Goal: Answer question/provide support: Share knowledge or assist other users

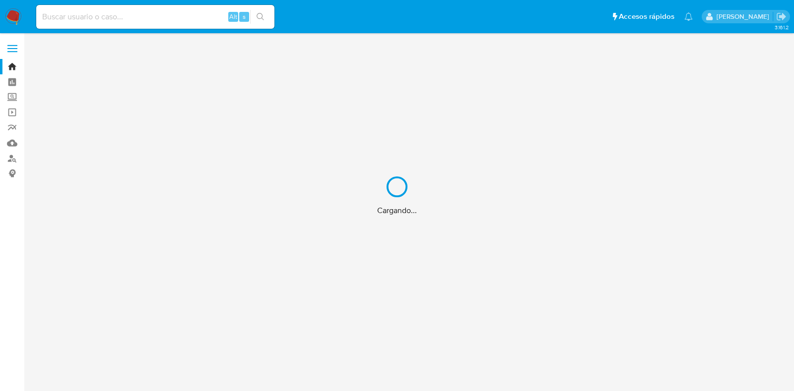
click at [173, 16] on div "Cargando..." at bounding box center [397, 195] width 794 height 391
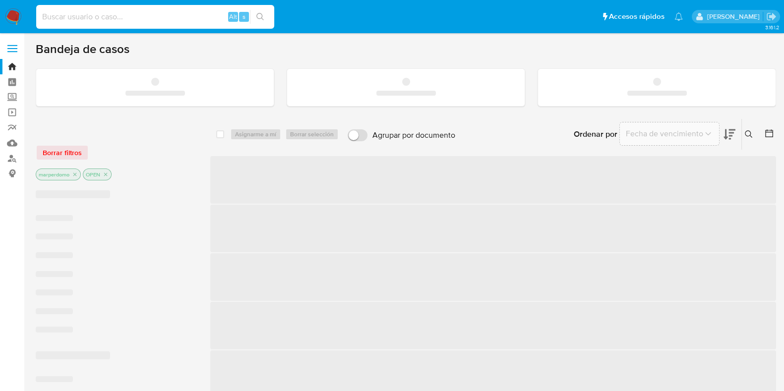
click at [165, 17] on input at bounding box center [155, 16] width 238 height 13
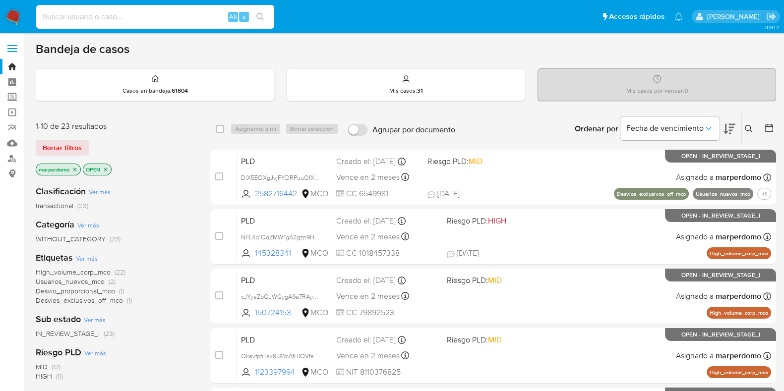
paste input "nvF7Q42KUUeCKrBdGAfwALwS"
type input "nvF7Q42KUUeCKrBdGAfwALwS"
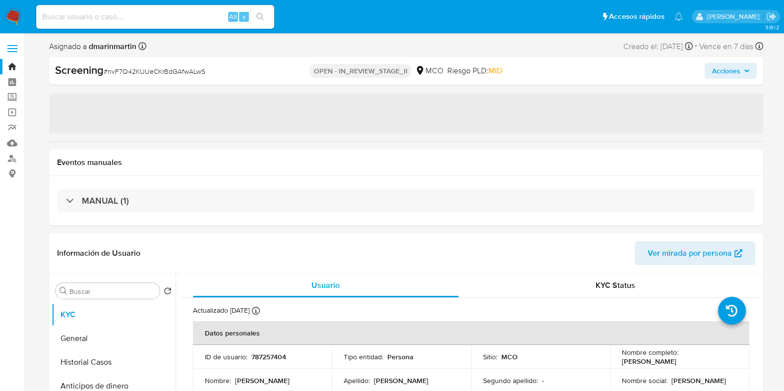
select select "10"
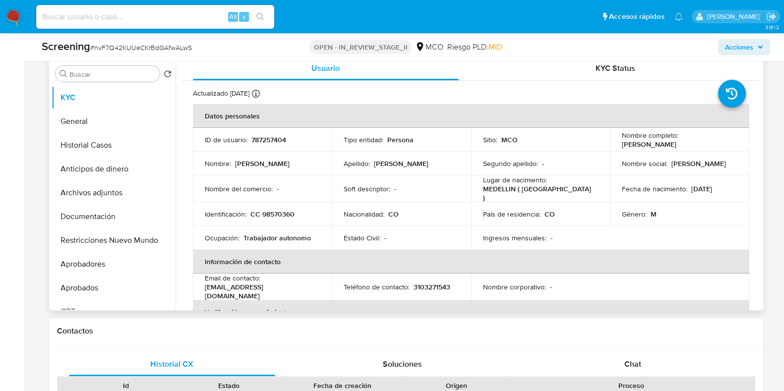
click at [266, 143] on p "787257404" at bounding box center [268, 139] width 35 height 9
copy p "787257404"
click at [124, 13] on input at bounding box center [155, 16] width 238 height 13
paste input "xkWWQhXOVexkTOCrEKaFcZ0d"
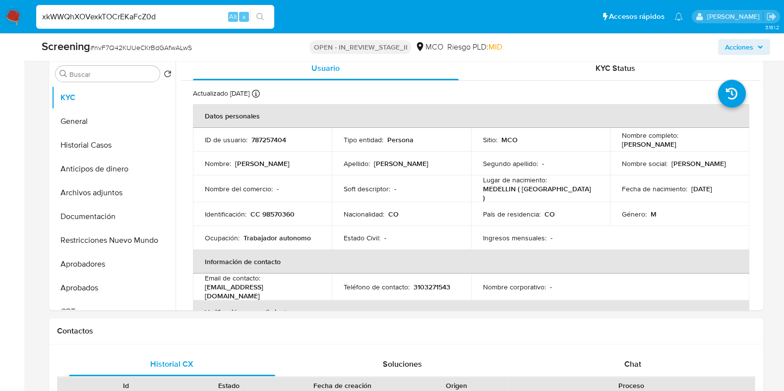
type input "xkWWQhXOVexkTOCrEKaFcZ0d"
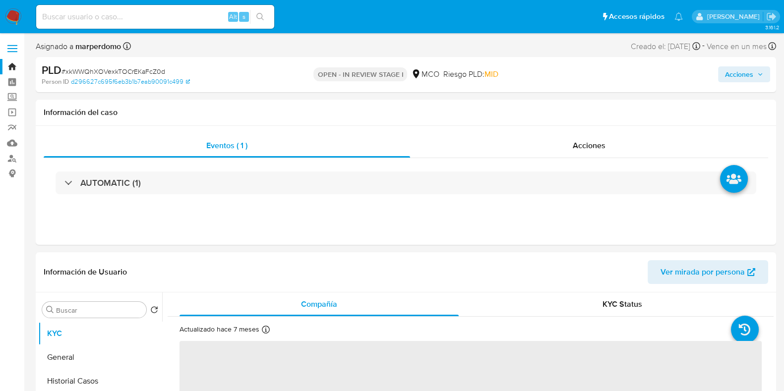
select select "10"
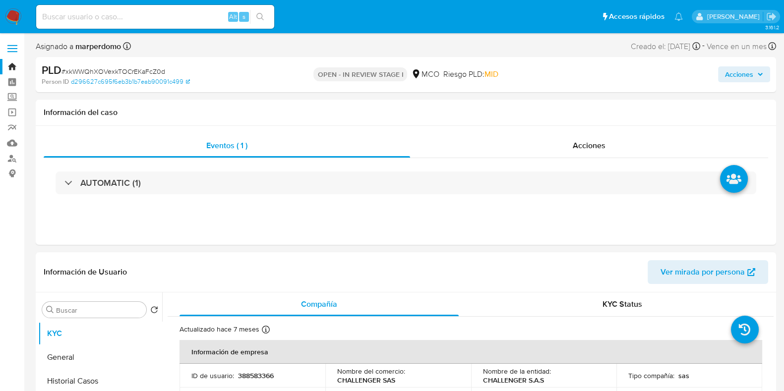
click at [167, 22] on input at bounding box center [155, 16] width 238 height 13
paste input "xkWWQhXOVexkTOCrEKaFcZ0d"
type input "xkWWQhXOVexkTOCrEKaFcZ0d"
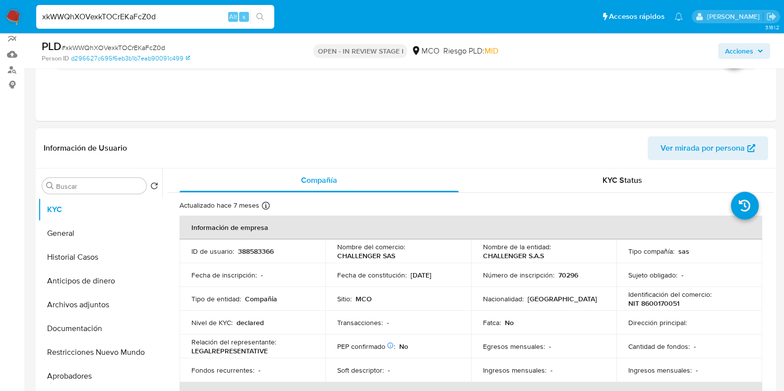
scroll to position [124, 0]
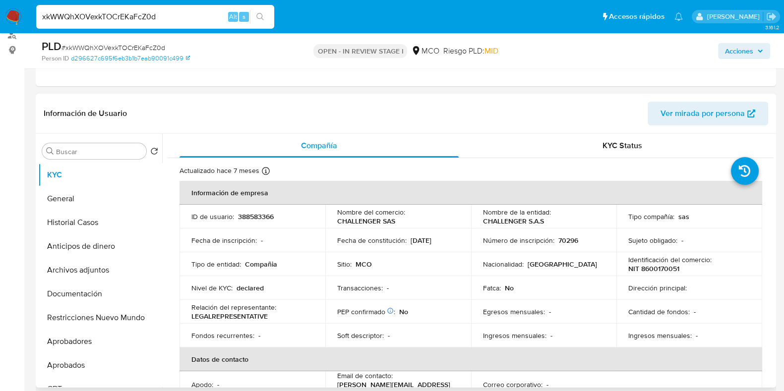
click at [260, 210] on td "ID de usuario : 388583366" at bounding box center [253, 217] width 146 height 24
click at [260, 219] on p "388583366" at bounding box center [256, 216] width 36 height 9
copy p "388583366"
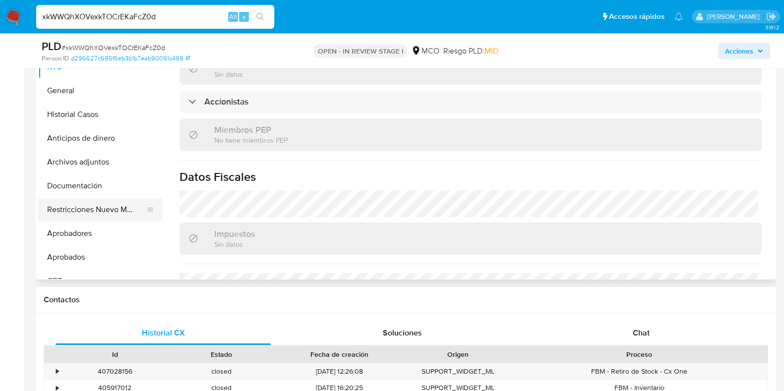
scroll to position [188, 0]
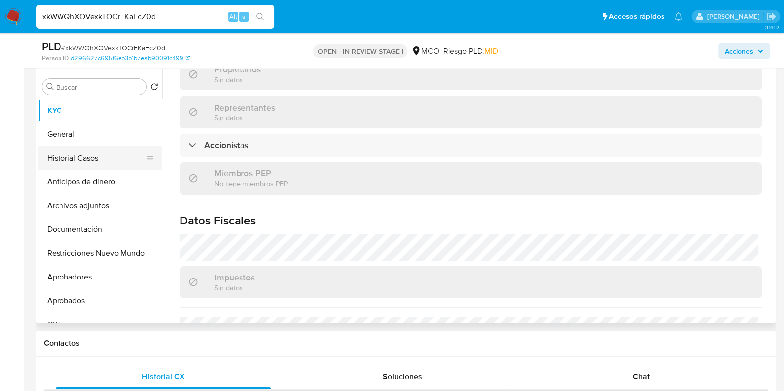
click at [90, 160] on button "Historial Casos" at bounding box center [96, 158] width 116 height 24
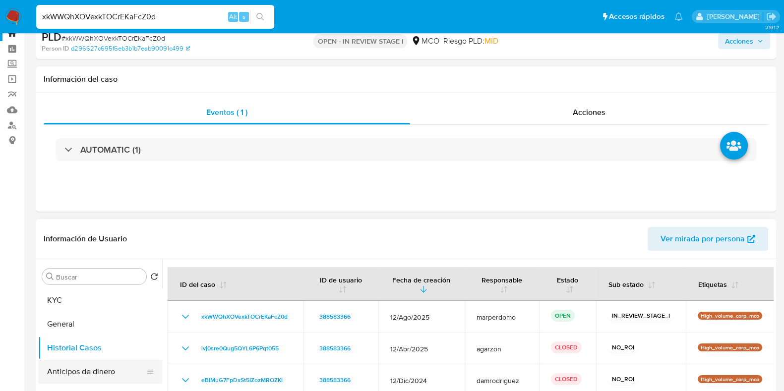
scroll to position [62, 0]
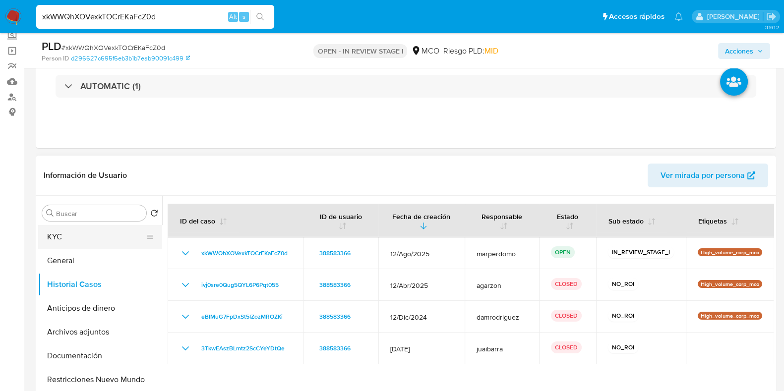
click at [65, 243] on button "KYC" at bounding box center [96, 237] width 116 height 24
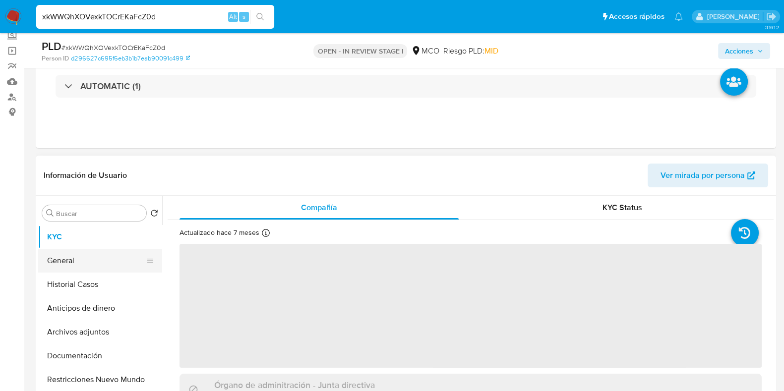
click at [62, 257] on button "General" at bounding box center [96, 261] width 116 height 24
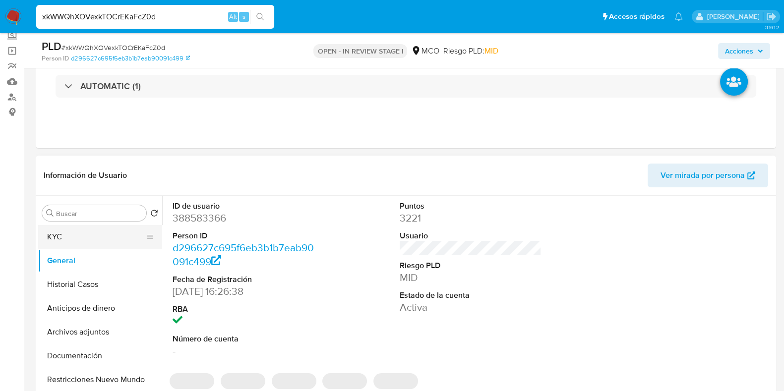
click at [65, 242] on button "KYC" at bounding box center [96, 237] width 116 height 24
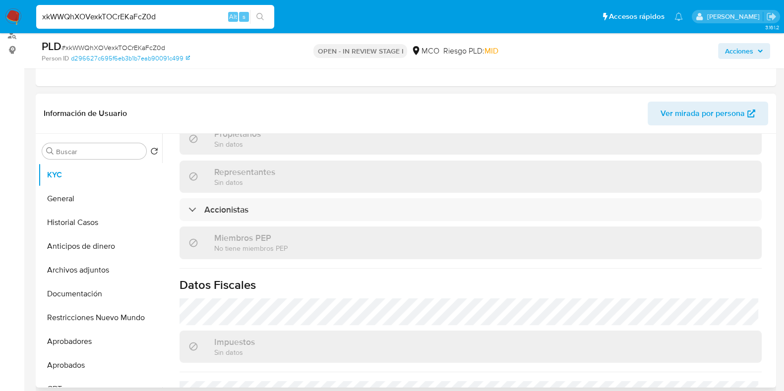
scroll to position [669, 0]
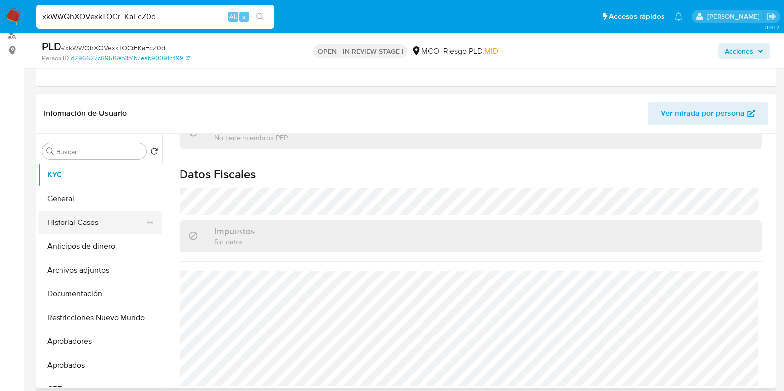
click at [85, 223] on button "Historial Casos" at bounding box center [96, 223] width 116 height 24
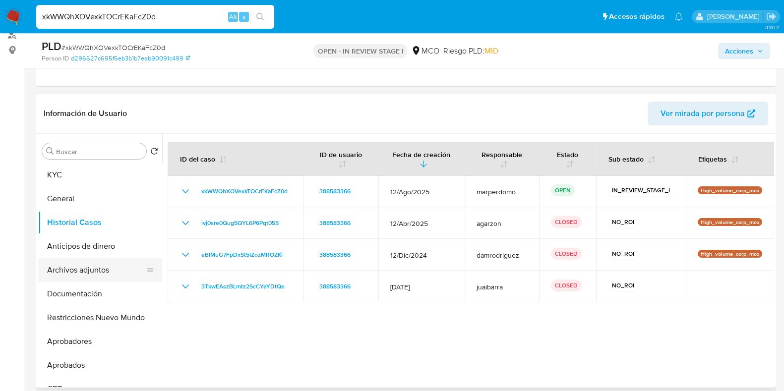
scroll to position [62, 0]
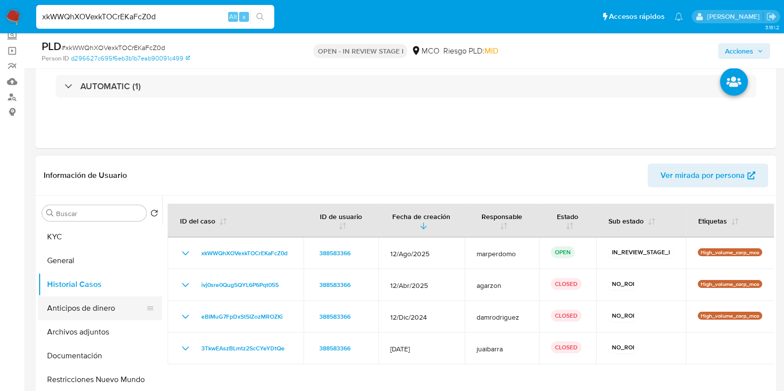
click at [86, 306] on button "Anticipos de dinero" at bounding box center [96, 309] width 116 height 24
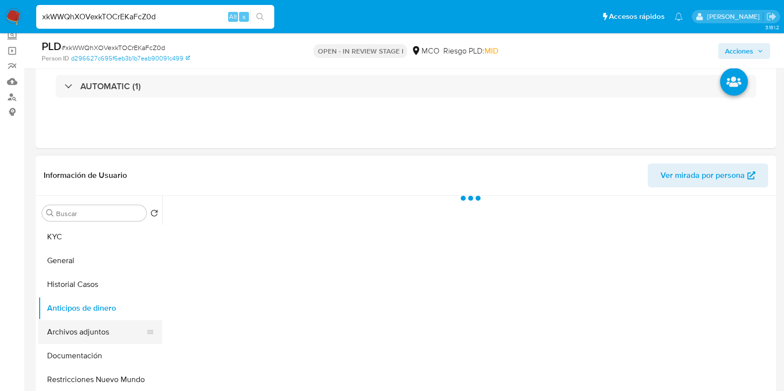
click at [83, 333] on button "Archivos adjuntos" at bounding box center [96, 332] width 116 height 24
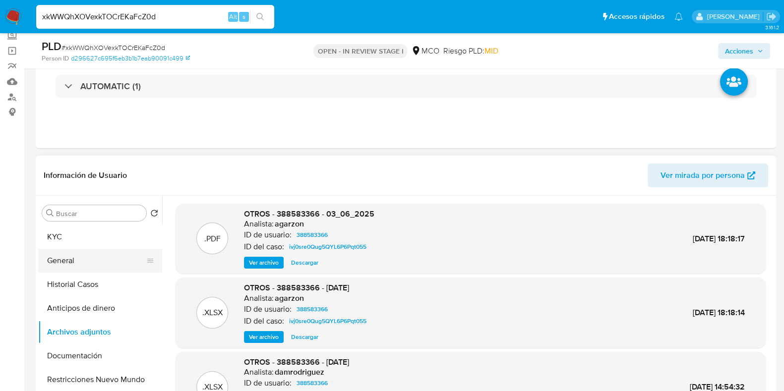
click at [52, 262] on button "General" at bounding box center [96, 261] width 116 height 24
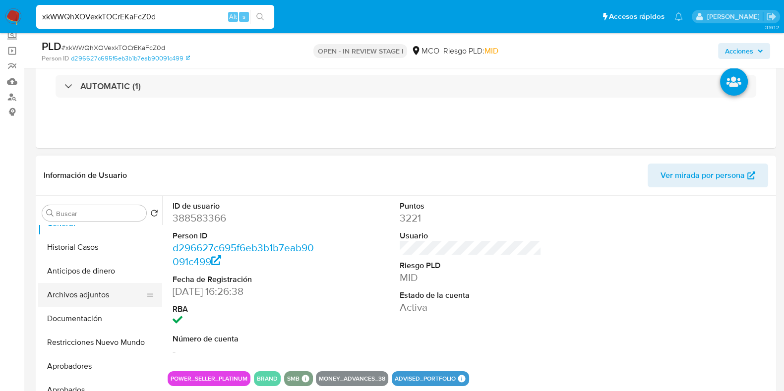
scroll to position [0, 0]
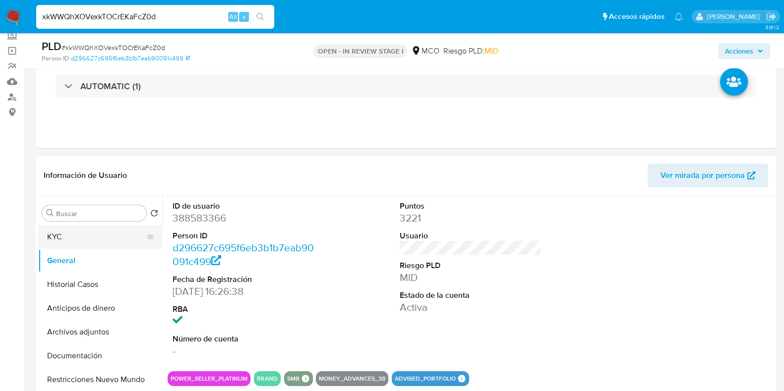
click at [72, 248] on button "KYC" at bounding box center [96, 237] width 116 height 24
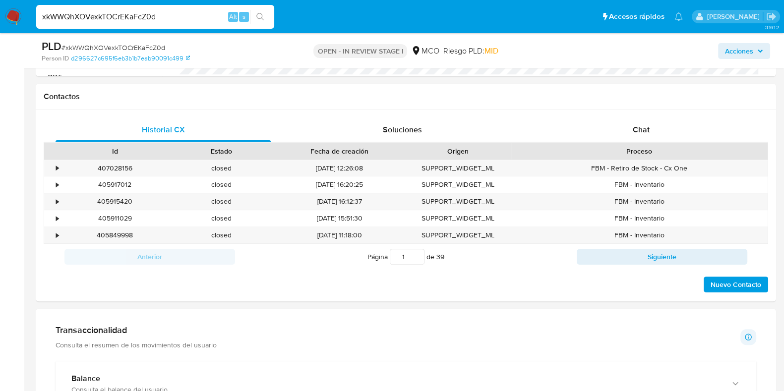
scroll to position [372, 0]
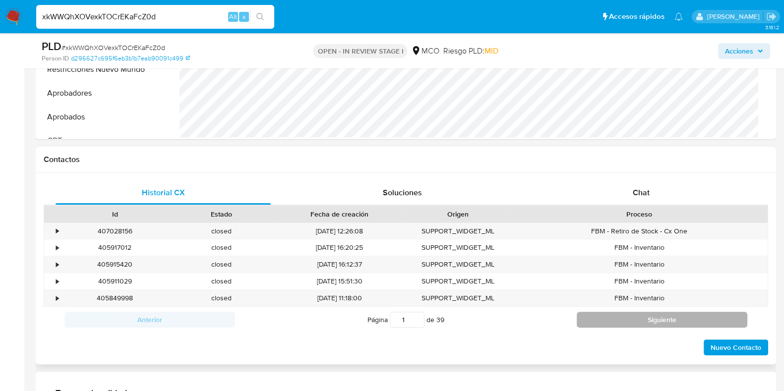
click at [678, 320] on button "Siguiente" at bounding box center [662, 320] width 171 height 16
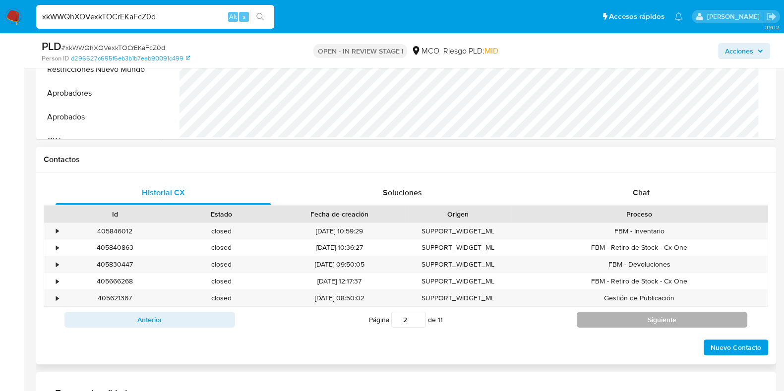
click at [678, 320] on button "Siguiente" at bounding box center [662, 320] width 171 height 16
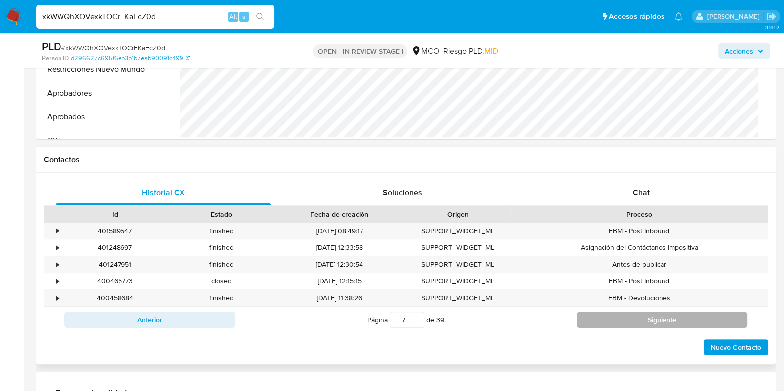
click at [678, 320] on button "Siguiente" at bounding box center [662, 320] width 171 height 16
type input "11"
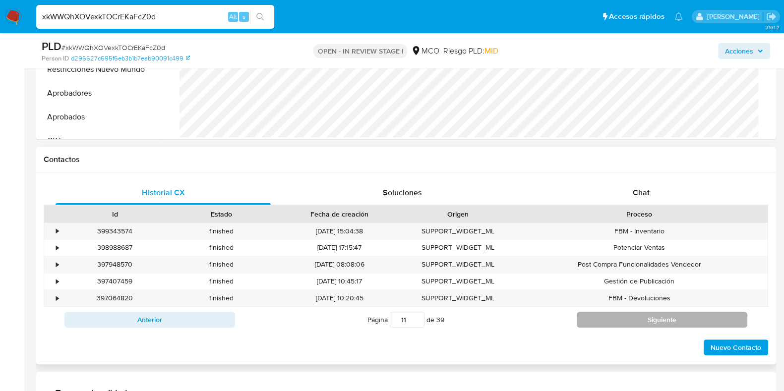
click at [678, 320] on div "Cargando..." at bounding box center [406, 268] width 725 height 127
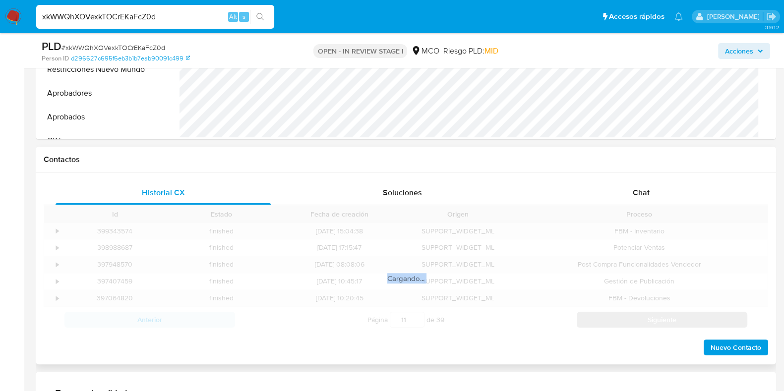
click at [678, 320] on div "Id Estado Fecha de creación Origen Proceso • 399343574 finished [DATE] 15:04:38…" at bounding box center [406, 268] width 725 height 127
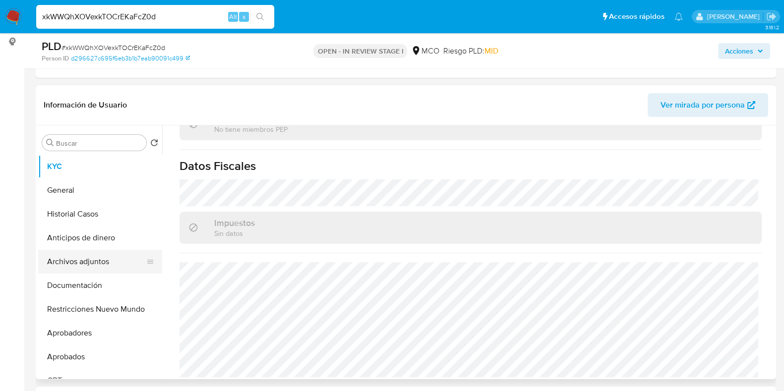
scroll to position [124, 0]
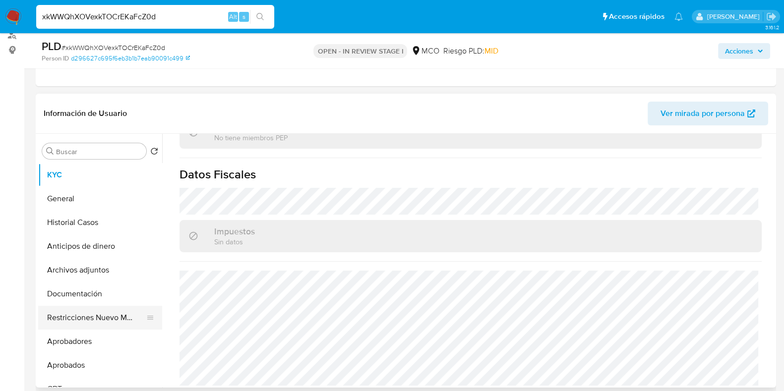
drag, startPoint x: 106, startPoint y: 304, endPoint x: 103, endPoint y: 311, distance: 8.2
click at [104, 310] on ul "KYC General Historial Casos Anticipos de dinero Archivos adjuntos Documentación…" at bounding box center [100, 275] width 124 height 224
click at [103, 311] on button "Restricciones Nuevo Mundo" at bounding box center [96, 318] width 116 height 24
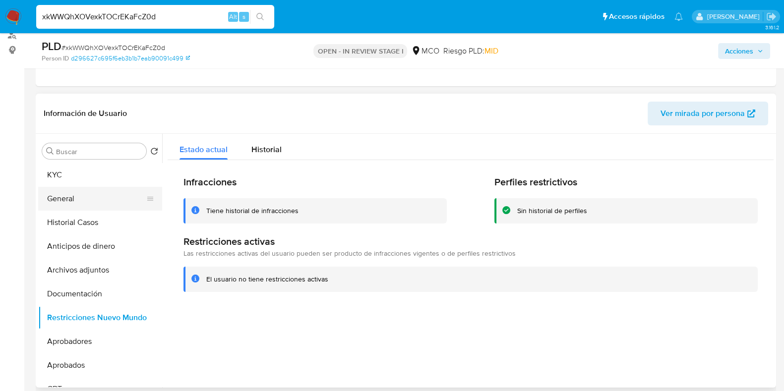
click at [88, 192] on button "General" at bounding box center [96, 199] width 116 height 24
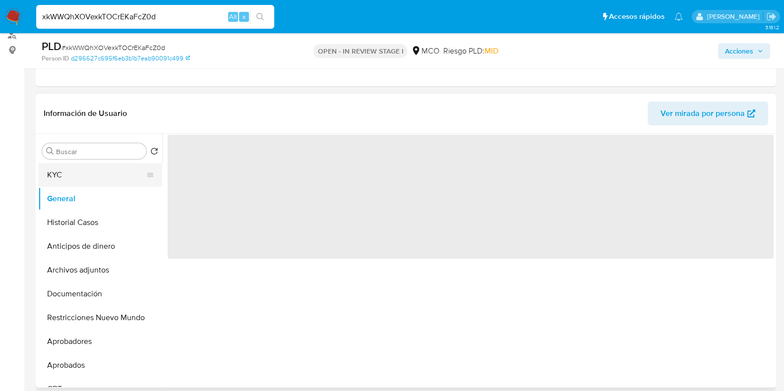
click at [75, 170] on button "KYC" at bounding box center [96, 175] width 116 height 24
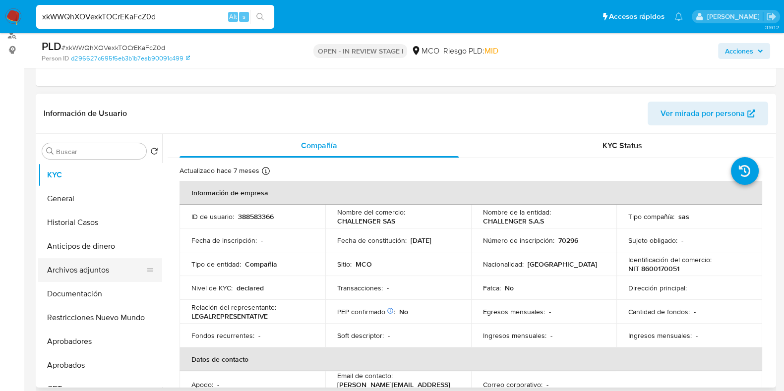
click at [97, 268] on button "Archivos adjuntos" at bounding box center [96, 270] width 116 height 24
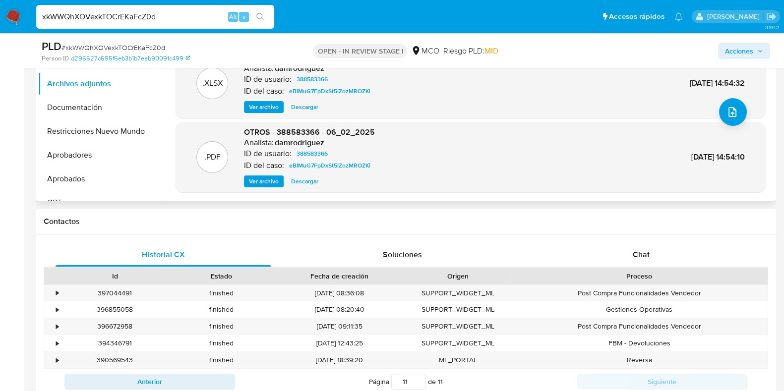
scroll to position [372, 0]
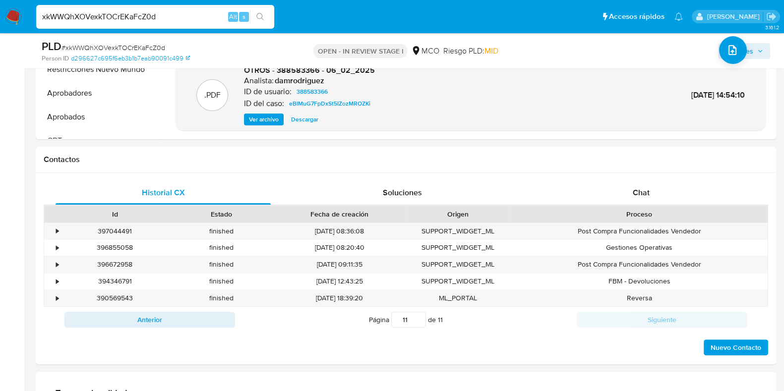
click at [193, 16] on input "xkWWQhXOVexkTOCrEKaFcZ0d" at bounding box center [155, 16] width 238 height 13
paste input "v4xPxk9XCNZO3MEvUF6vjoxs"
type input "v4xPxk9XCNZO3MEvUF6vjoxs"
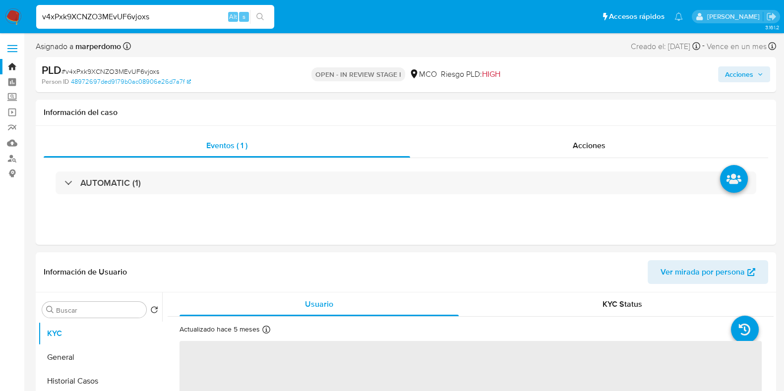
select select "10"
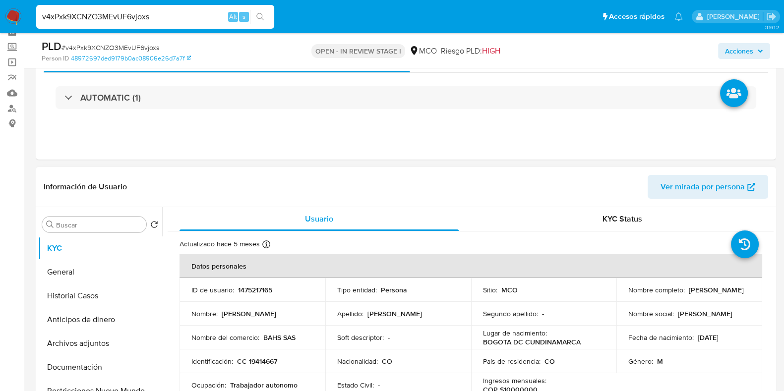
scroll to position [62, 0]
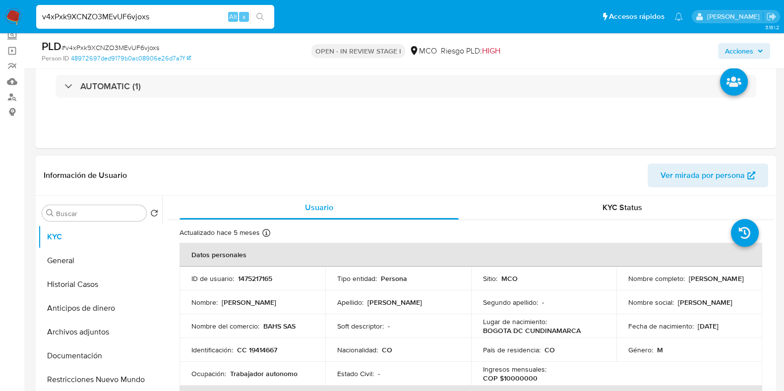
click at [253, 272] on td "ID de usuario : 1475217165" at bounding box center [253, 279] width 146 height 24
click at [250, 282] on p "1475217165" at bounding box center [255, 278] width 34 height 9
copy p "1475217165"
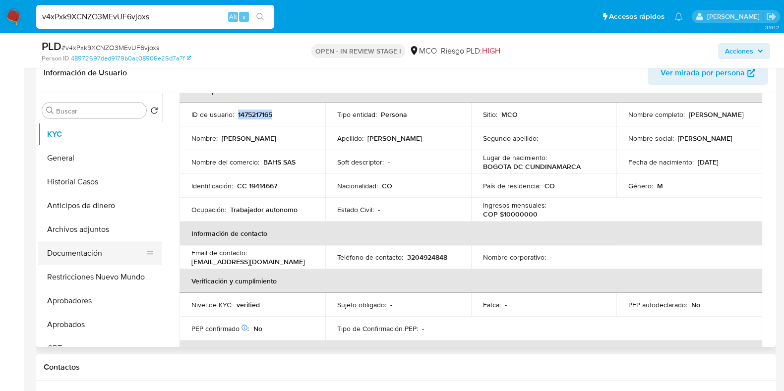
scroll to position [93, 0]
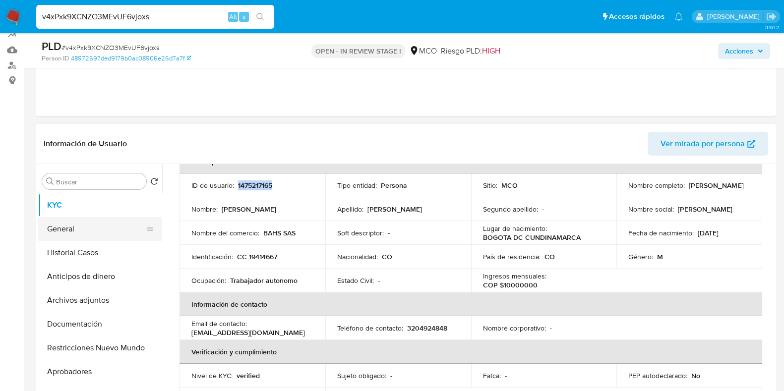
click at [54, 225] on button "General" at bounding box center [96, 229] width 116 height 24
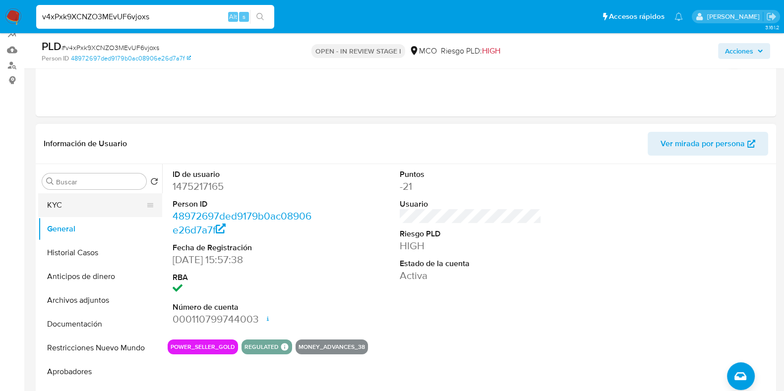
click at [74, 203] on button "KYC" at bounding box center [96, 205] width 116 height 24
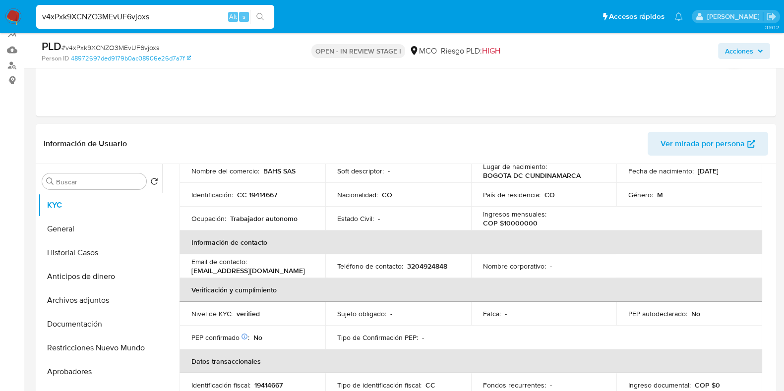
scroll to position [186, 0]
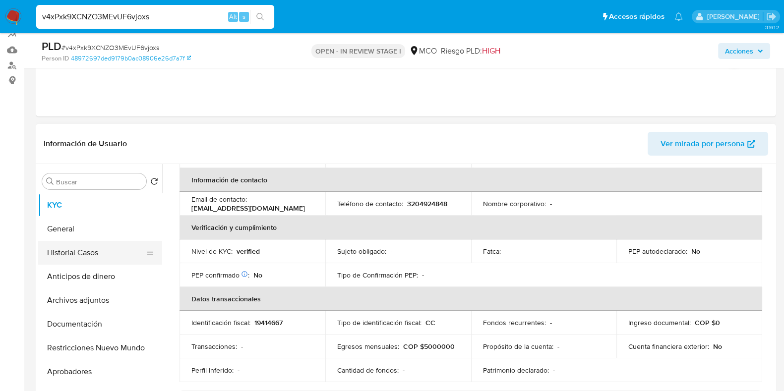
click at [89, 252] on button "Historial Casos" at bounding box center [96, 253] width 116 height 24
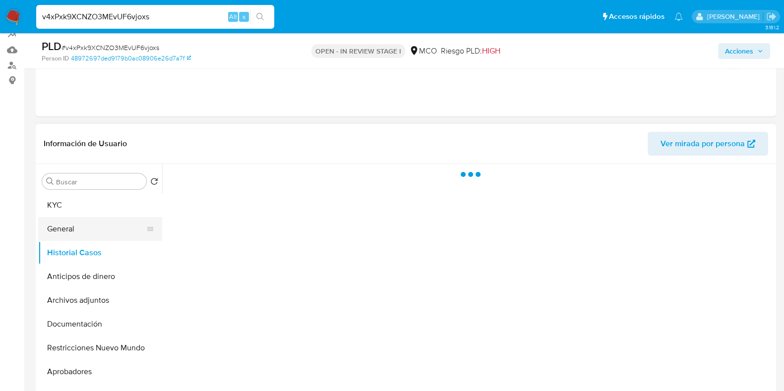
scroll to position [0, 0]
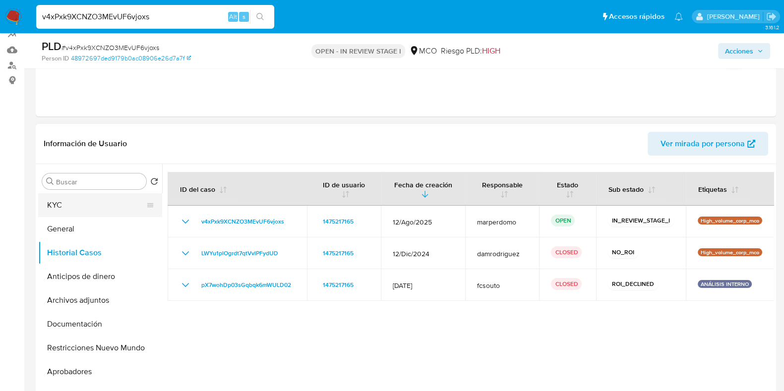
click at [67, 210] on button "KYC" at bounding box center [96, 205] width 116 height 24
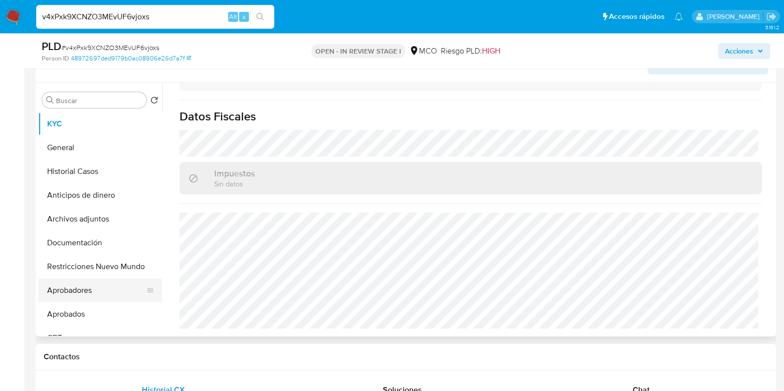
scroll to position [155, 0]
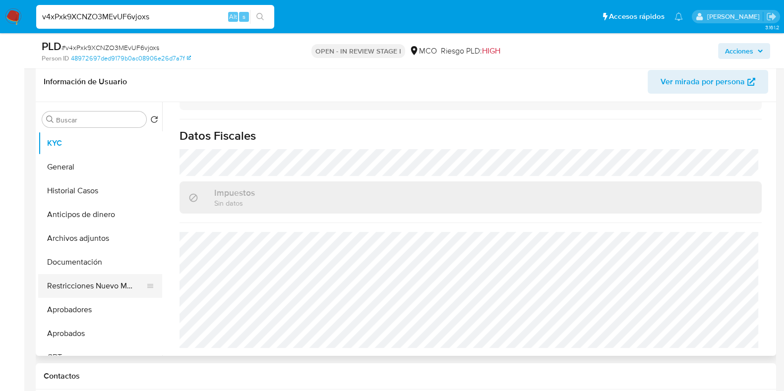
click at [83, 282] on button "Restricciones Nuevo Mundo" at bounding box center [96, 286] width 116 height 24
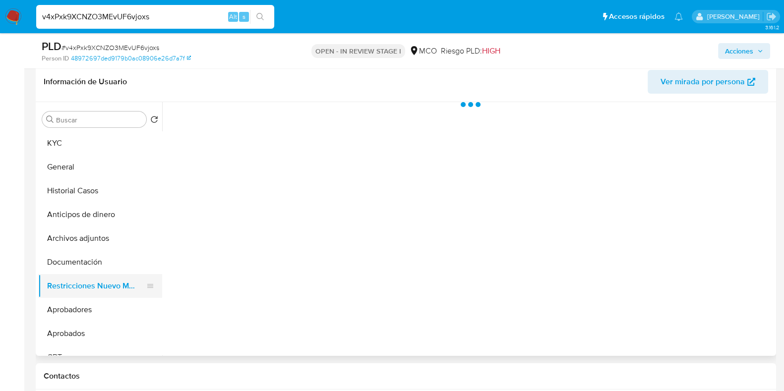
scroll to position [0, 0]
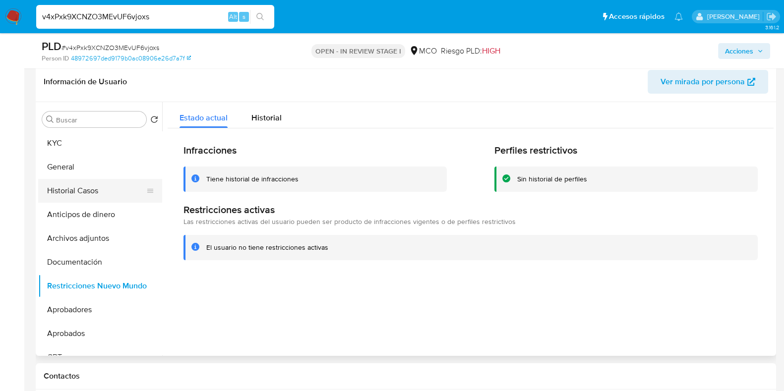
click at [94, 193] on button "Historial Casos" at bounding box center [96, 191] width 116 height 24
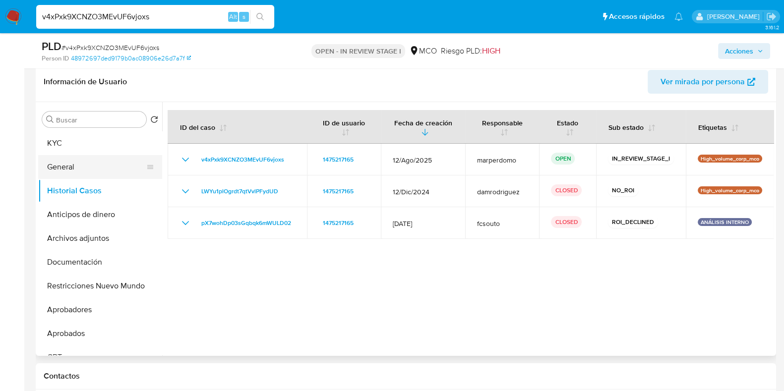
click at [85, 155] on button "General" at bounding box center [96, 167] width 116 height 24
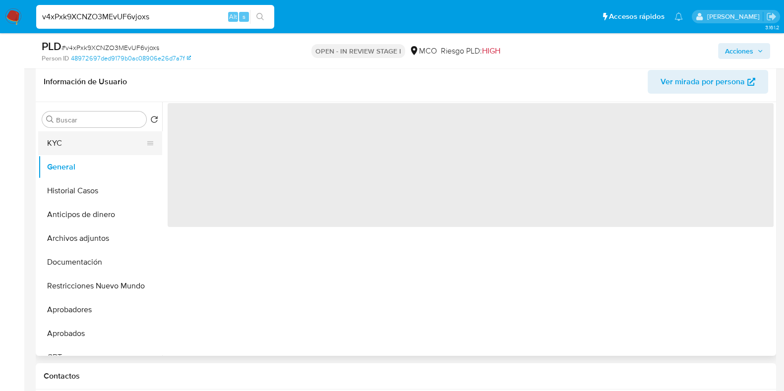
click at [89, 148] on button "KYC" at bounding box center [96, 143] width 116 height 24
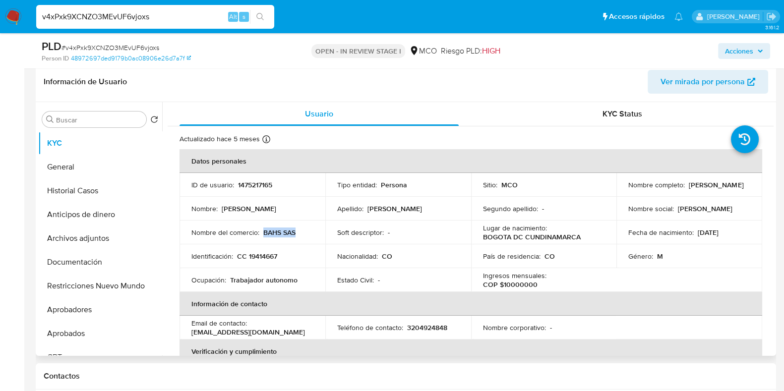
drag, startPoint x: 294, startPoint y: 235, endPoint x: 263, endPoint y: 234, distance: 30.8
click at [263, 234] on p "BAHS SAS" at bounding box center [279, 232] width 32 height 9
copy p "BAHS SAS"
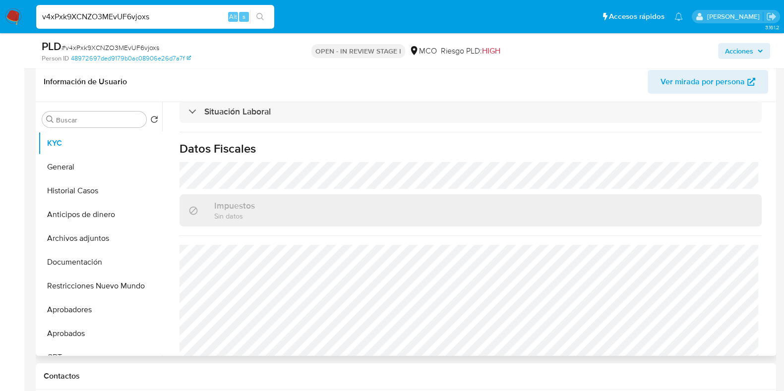
scroll to position [532, 0]
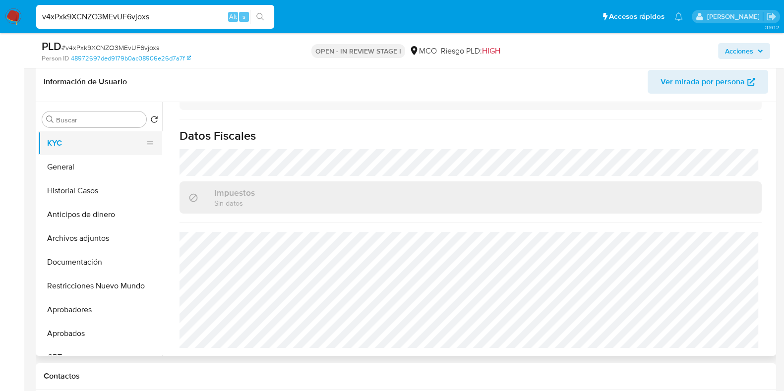
click at [87, 146] on button "KYC" at bounding box center [96, 143] width 116 height 24
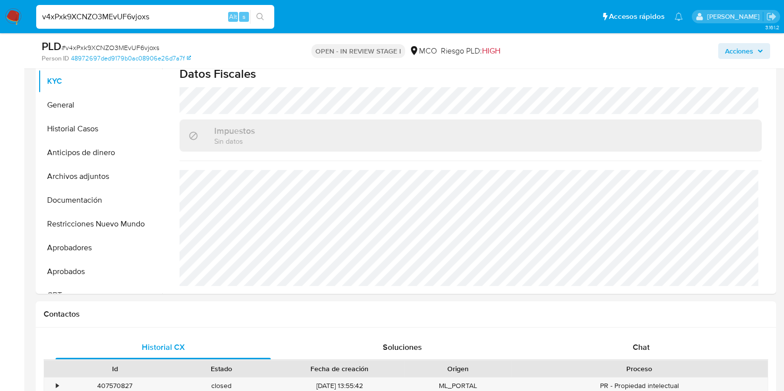
scroll to position [93, 0]
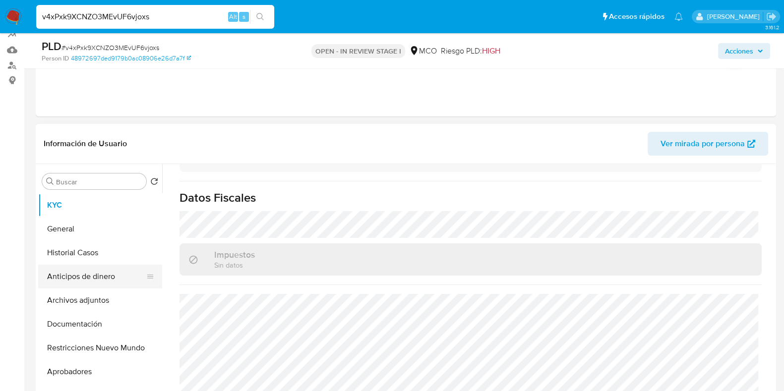
click at [71, 286] on button "Anticipos de dinero" at bounding box center [96, 277] width 116 height 24
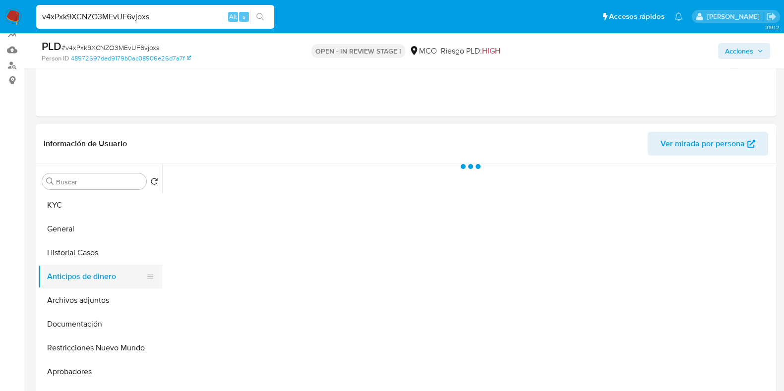
scroll to position [0, 0]
click at [71, 304] on button "Archivos adjuntos" at bounding box center [96, 301] width 116 height 24
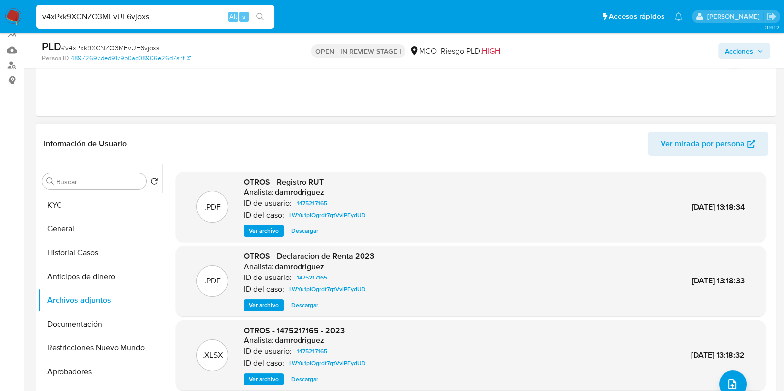
click at [259, 304] on span "Ver archivo" at bounding box center [264, 306] width 30 height 10
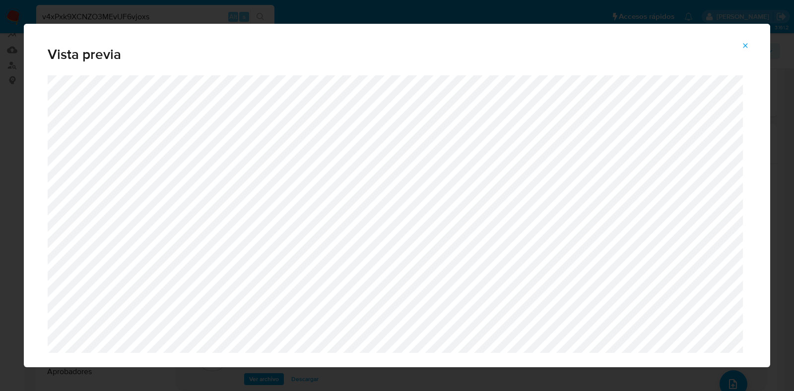
click at [739, 41] on button "Attachment preview" at bounding box center [745, 46] width 22 height 16
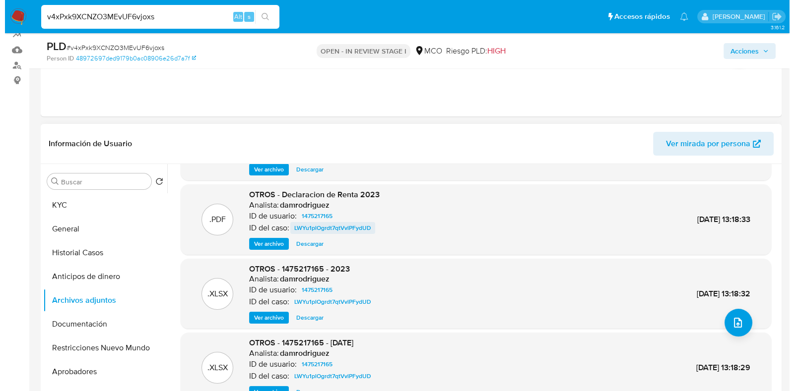
scroll to position [83, 0]
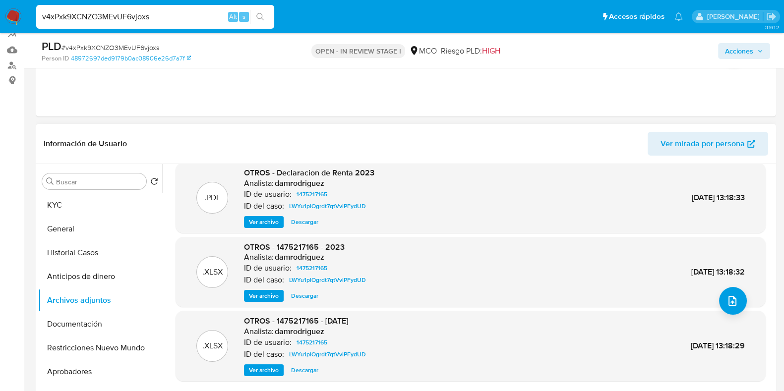
click at [271, 291] on span "Ver archivo" at bounding box center [264, 296] width 30 height 10
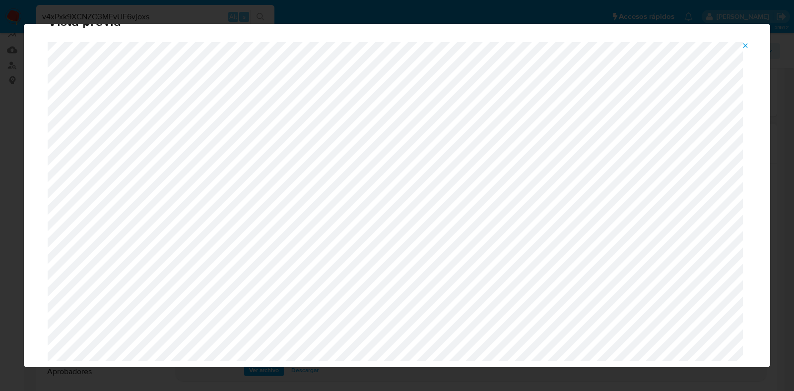
scroll to position [51, 0]
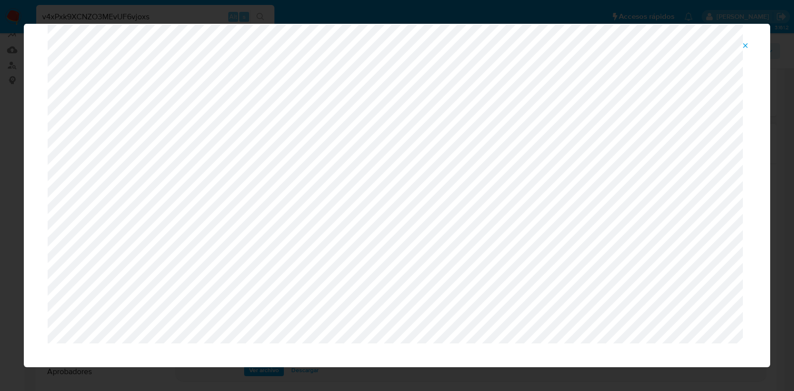
click at [747, 45] on icon "Attachment preview" at bounding box center [745, 46] width 8 height 8
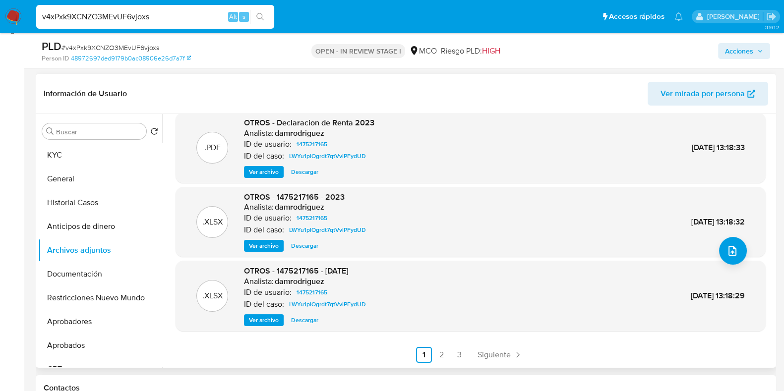
scroll to position [217, 0]
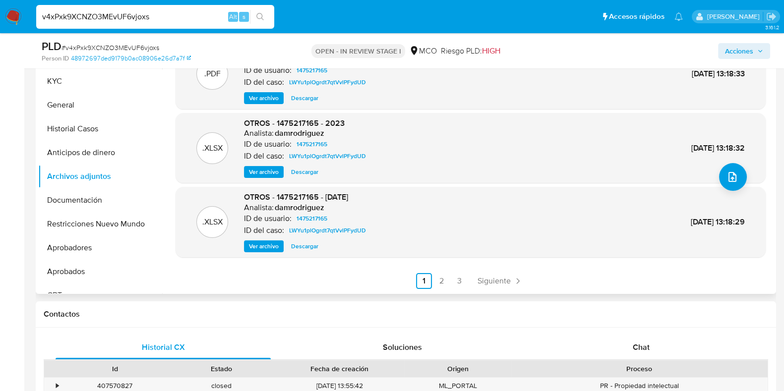
click at [263, 245] on span "Ver archivo" at bounding box center [264, 247] width 30 height 10
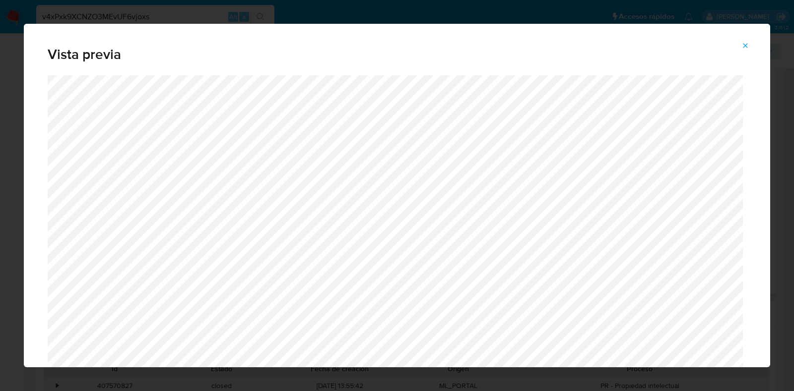
click at [745, 46] on icon "Attachment preview" at bounding box center [745, 45] width 4 height 4
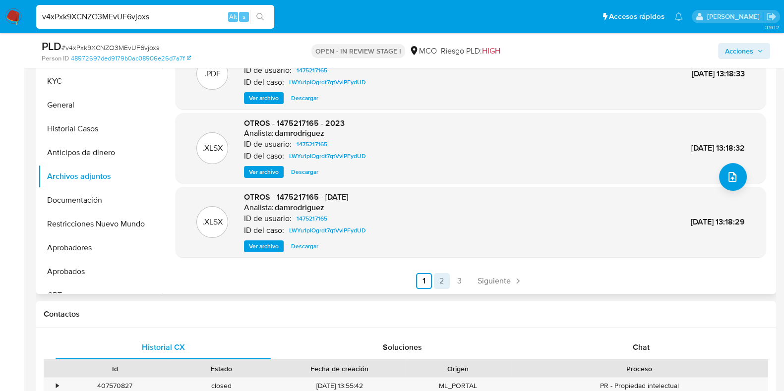
click at [440, 281] on link "2" at bounding box center [442, 281] width 16 height 16
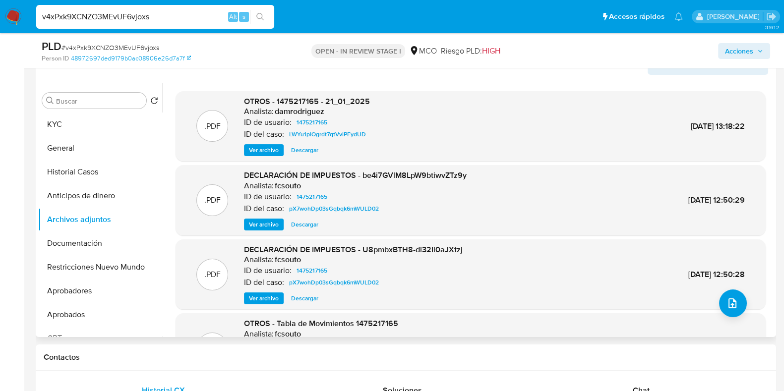
scroll to position [155, 0]
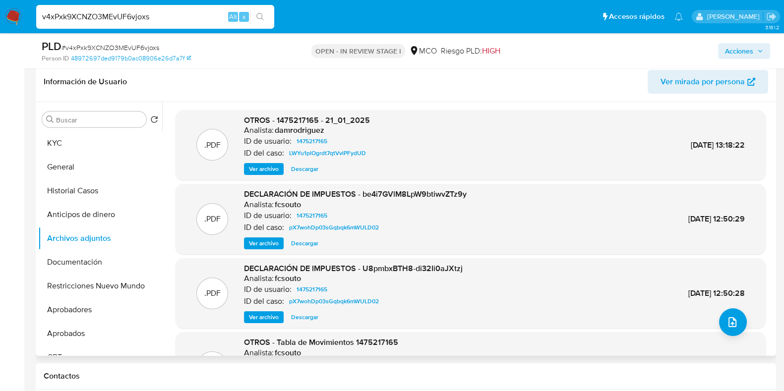
click at [258, 176] on div ".PDF OTROS - 1475217165 - 21_01_2025 Analista: damrodriguez ID de usuario: 1475…" at bounding box center [471, 145] width 590 height 70
click at [261, 170] on span "Ver archivo" at bounding box center [264, 169] width 30 height 10
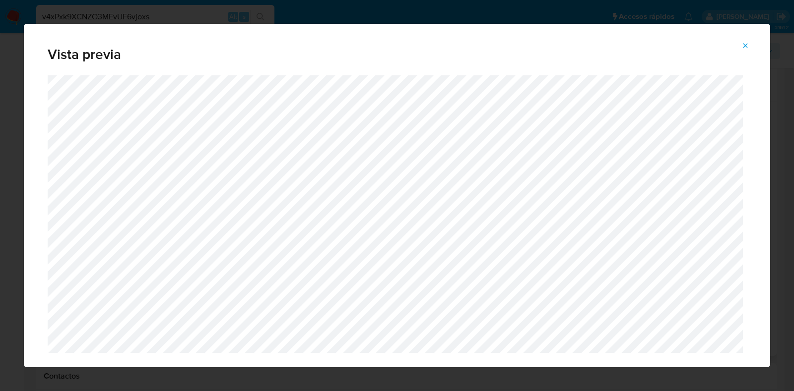
click at [749, 45] on icon "Attachment preview" at bounding box center [745, 46] width 8 height 8
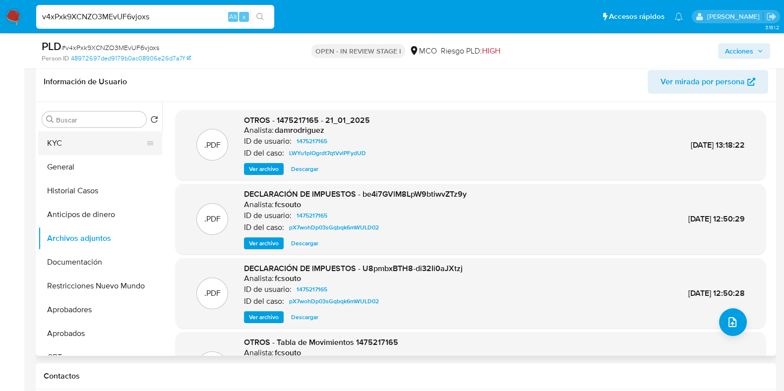
click at [72, 141] on button "KYC" at bounding box center [96, 143] width 116 height 24
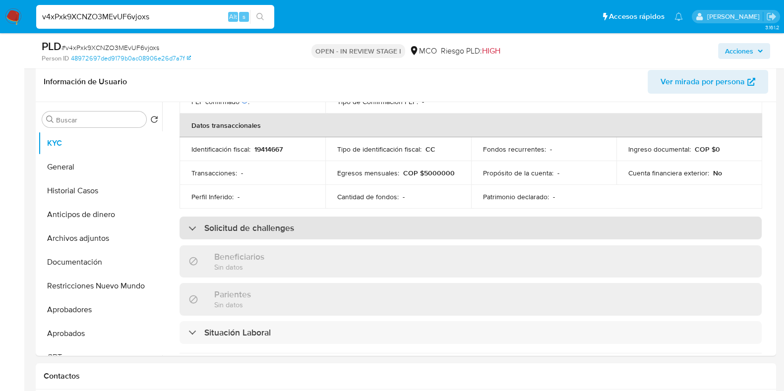
scroll to position [532, 0]
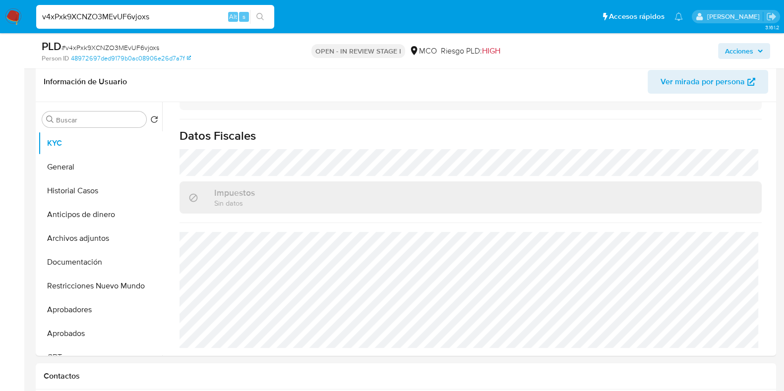
click at [179, 17] on input "v4xPxk9XCNZO3MEvUF6vjoxs" at bounding box center [155, 16] width 238 height 13
paste input "nvF7Q42KUUeCKrBdGAfwALwS"
type input "nvF7Q42KUUeCKrBdGAfwALwS"
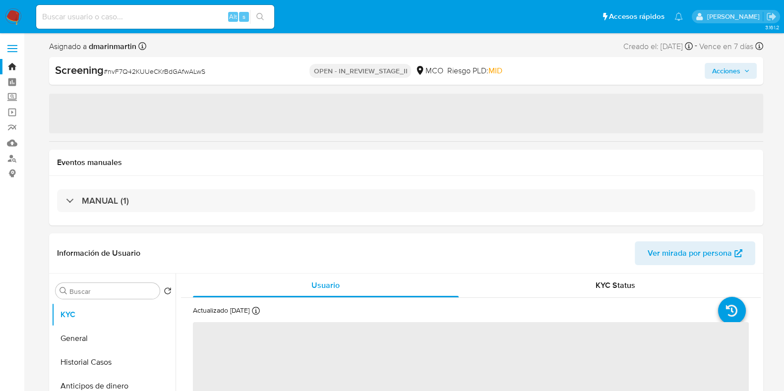
select select "10"
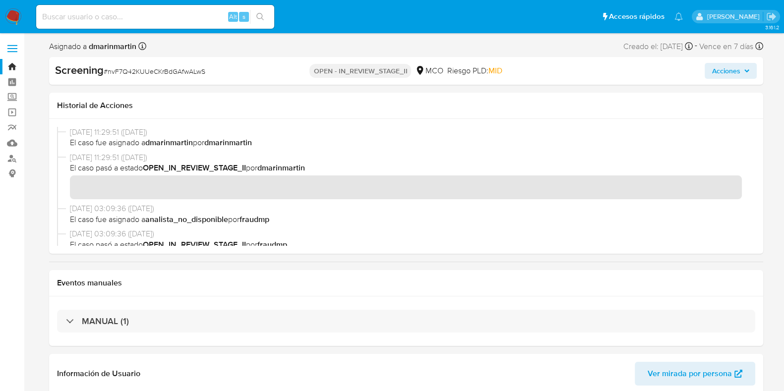
click at [7, 64] on link "Bandeja" at bounding box center [59, 66] width 118 height 15
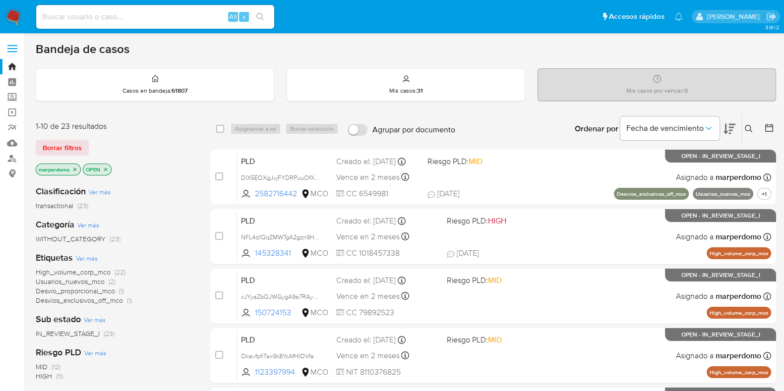
click at [754, 132] on button at bounding box center [750, 129] width 16 height 12
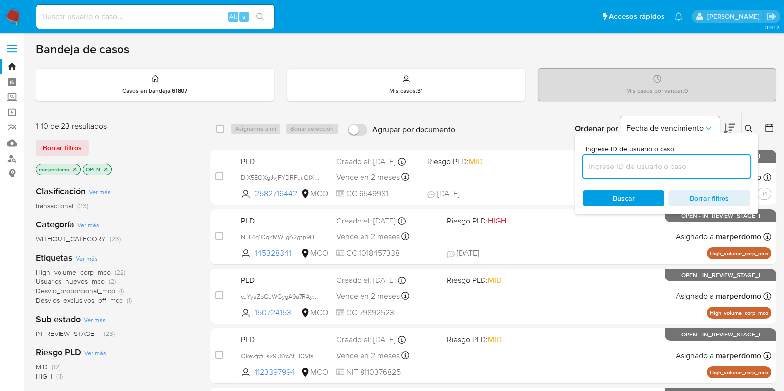
click at [655, 166] on input at bounding box center [667, 166] width 168 height 13
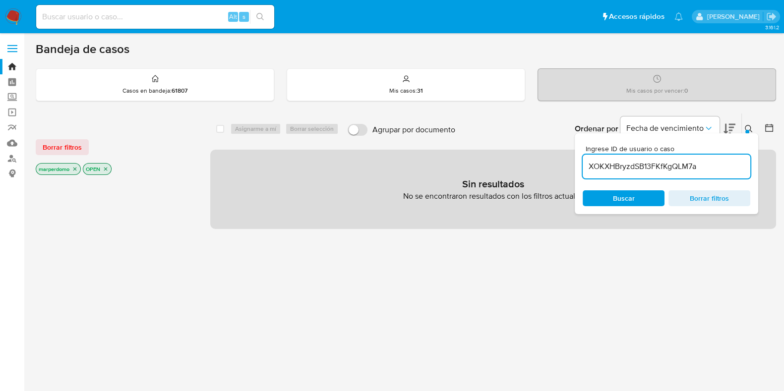
click at [626, 193] on span "Buscar" at bounding box center [624, 198] width 22 height 16
click at [75, 167] on icon "close-filter" at bounding box center [75, 169] width 6 height 6
click at [57, 171] on p "OPEN" at bounding box center [50, 169] width 28 height 11
click at [57, 169] on icon "close-filter" at bounding box center [59, 169] width 6 height 6
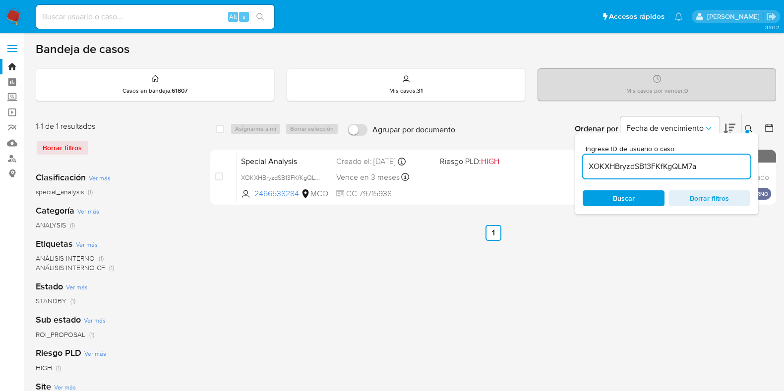
click at [595, 162] on input "XOKXHBryzdSB13FKfKgQLM7a" at bounding box center [667, 166] width 168 height 13
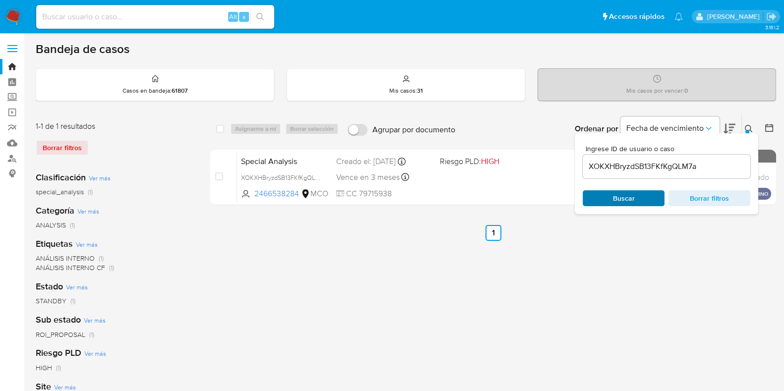
click at [634, 202] on span "Buscar" at bounding box center [624, 198] width 22 height 16
click at [194, 18] on input at bounding box center [155, 16] width 238 height 13
click at [634, 159] on div "XOKXHBryzdSB13FKfKgQLM7a" at bounding box center [667, 167] width 168 height 24
click at [634, 165] on input "XOKXHBryzdSB13FKfKgQLM7a" at bounding box center [667, 166] width 168 height 13
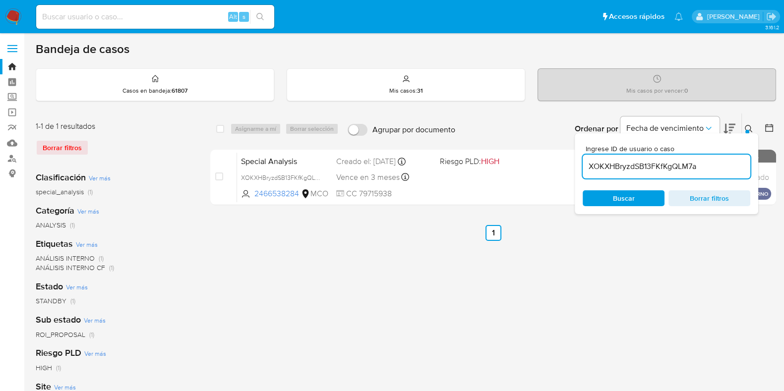
click at [634, 165] on input "XOKXHBryzdSB13FKfKgQLM7a" at bounding box center [667, 166] width 168 height 13
paste input "nvF7Q42KUUeCKrBdGAfwALwS"
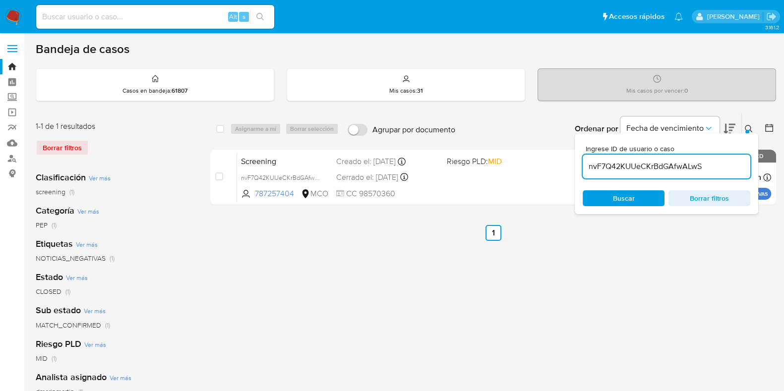
click at [603, 165] on input "nvF7Q42KUUeCKrBdGAfwALwS" at bounding box center [667, 166] width 168 height 13
paste input "XOKXHBryzdSB13FKfKgQLM7a"
type input "XOKXHBryzdSB13FKfKgQLM7a"
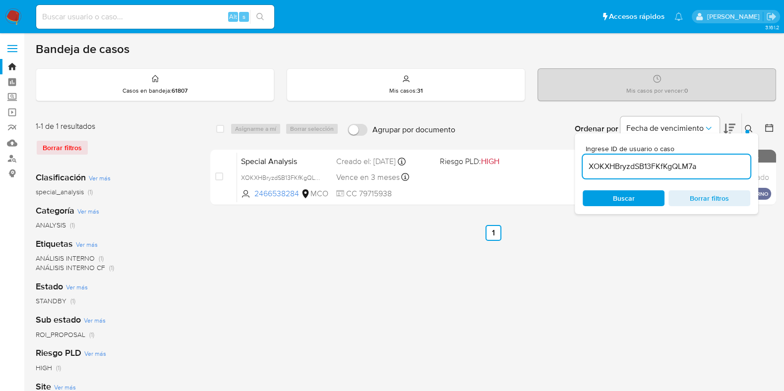
click at [615, 167] on input "XOKXHBryzdSB13FKfKgQLM7a" at bounding box center [667, 166] width 168 height 13
click at [182, 17] on input at bounding box center [155, 16] width 238 height 13
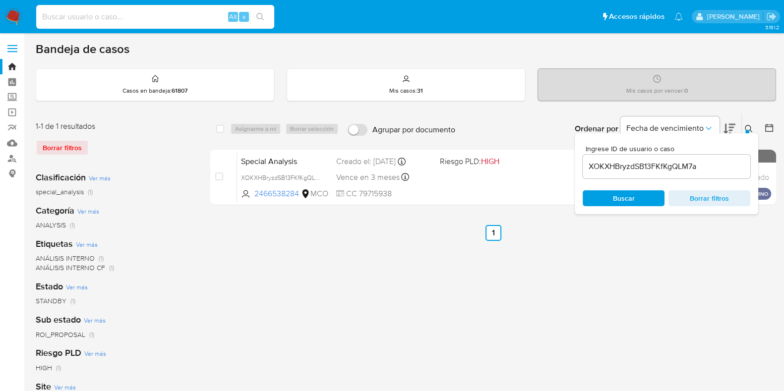
click at [182, 17] on input at bounding box center [155, 16] width 238 height 13
paste input "nvF7Q42KUUeCKrBdGAfwALwS"
type input "nvF7Q42KUUeCKrBdGAfwALwS"
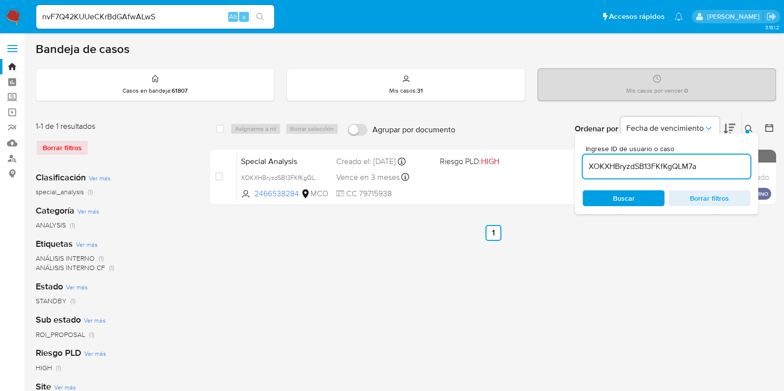
click at [627, 162] on input "XOKXHBryzdSB13FKfKgQLM7a" at bounding box center [667, 166] width 168 height 13
paste input "nvF7Q42KUUeCKrBdGAfwALwS"
type input "nvF7Q42KUUeCKrBdGAfwALwS"
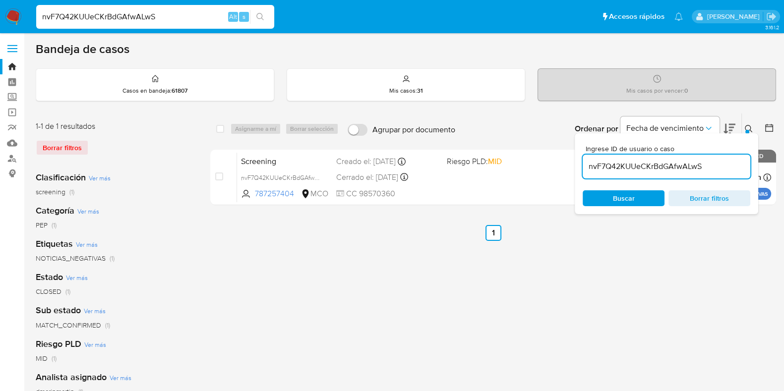
click at [182, 11] on input "nvF7Q42KUUeCKrBdGAfwALwS" at bounding box center [155, 16] width 238 height 13
paste input "XOKXHBryzdSB13FKfKgQLM7a"
type input "XOKXHBryzdSB13FKfKgQLM7a"
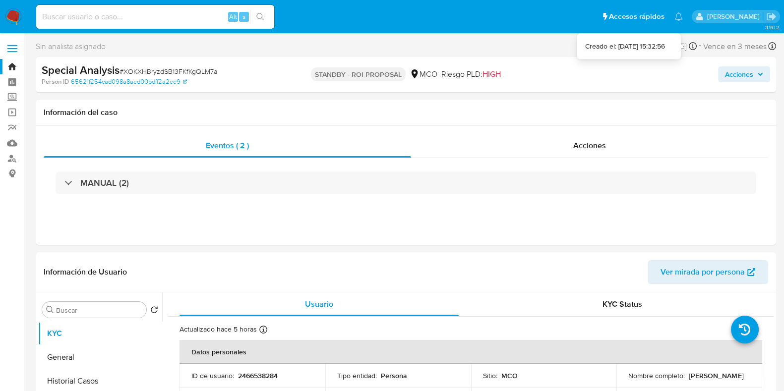
select select "10"
